Goal: Task Accomplishment & Management: Complete application form

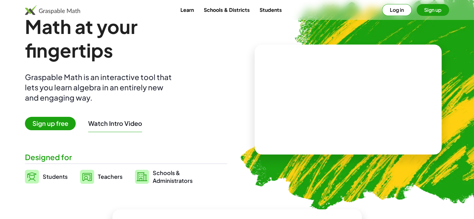
scroll to position [31, 0]
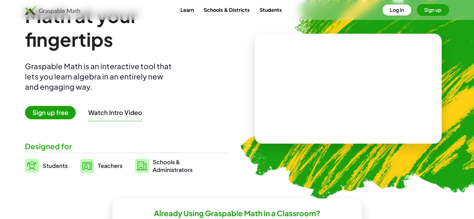
click at [51, 165] on span "Students" at bounding box center [55, 165] width 25 height 7
click at [51, 164] on span "Students" at bounding box center [55, 165] width 25 height 7
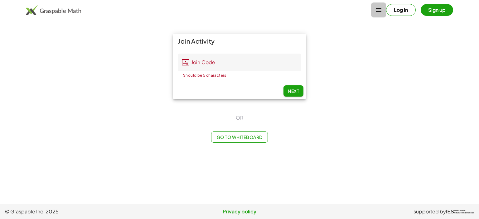
click at [378, 8] on icon "button" at bounding box center [378, 9] width 7 height 7
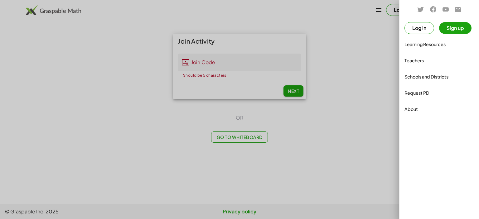
drag, startPoint x: 0, startPoint y: 30, endPoint x: 6, endPoint y: 31, distance: 6.5
click at [3, 31] on div at bounding box center [239, 109] width 479 height 219
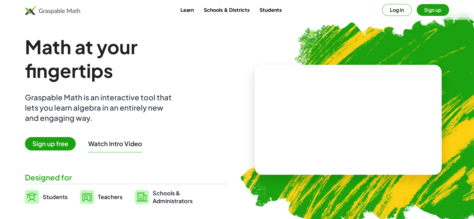
click at [432, 13] on button "Sign up" at bounding box center [433, 10] width 32 height 12
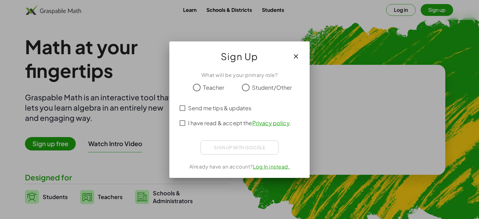
click at [252, 87] on span "Student/Other" at bounding box center [272, 87] width 40 height 8
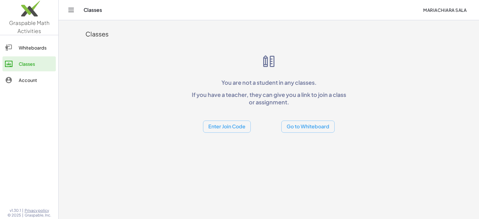
drag, startPoint x: 438, startPoint y: 11, endPoint x: 461, endPoint y: 31, distance: 30.4
click at [453, 54] on div "Classes You are not a student in any classes. If you have a teacher, they can g…" at bounding box center [269, 78] width 374 height 116
